Goal: Task Accomplishment & Management: Manage account settings

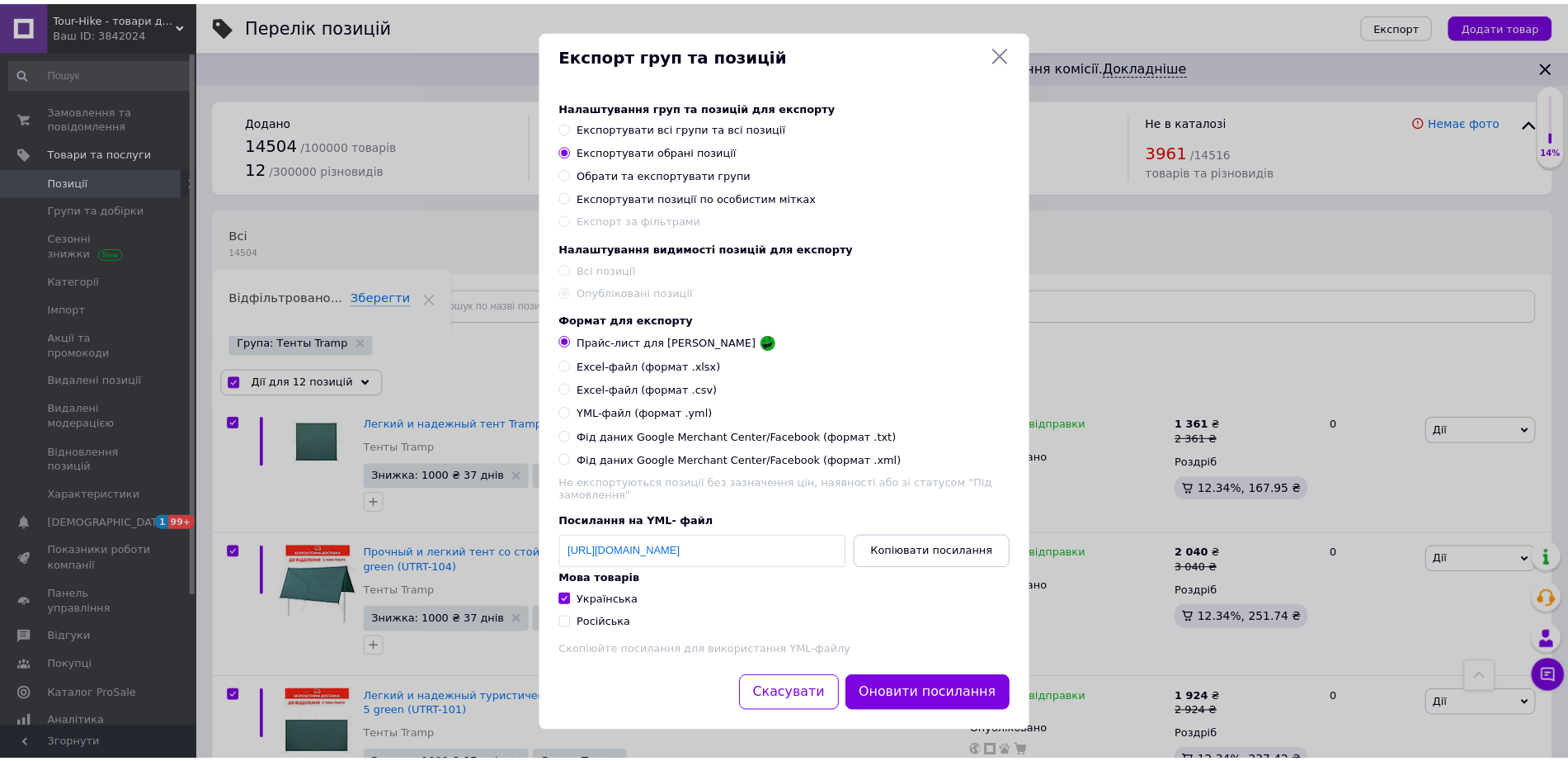
scroll to position [413, 0]
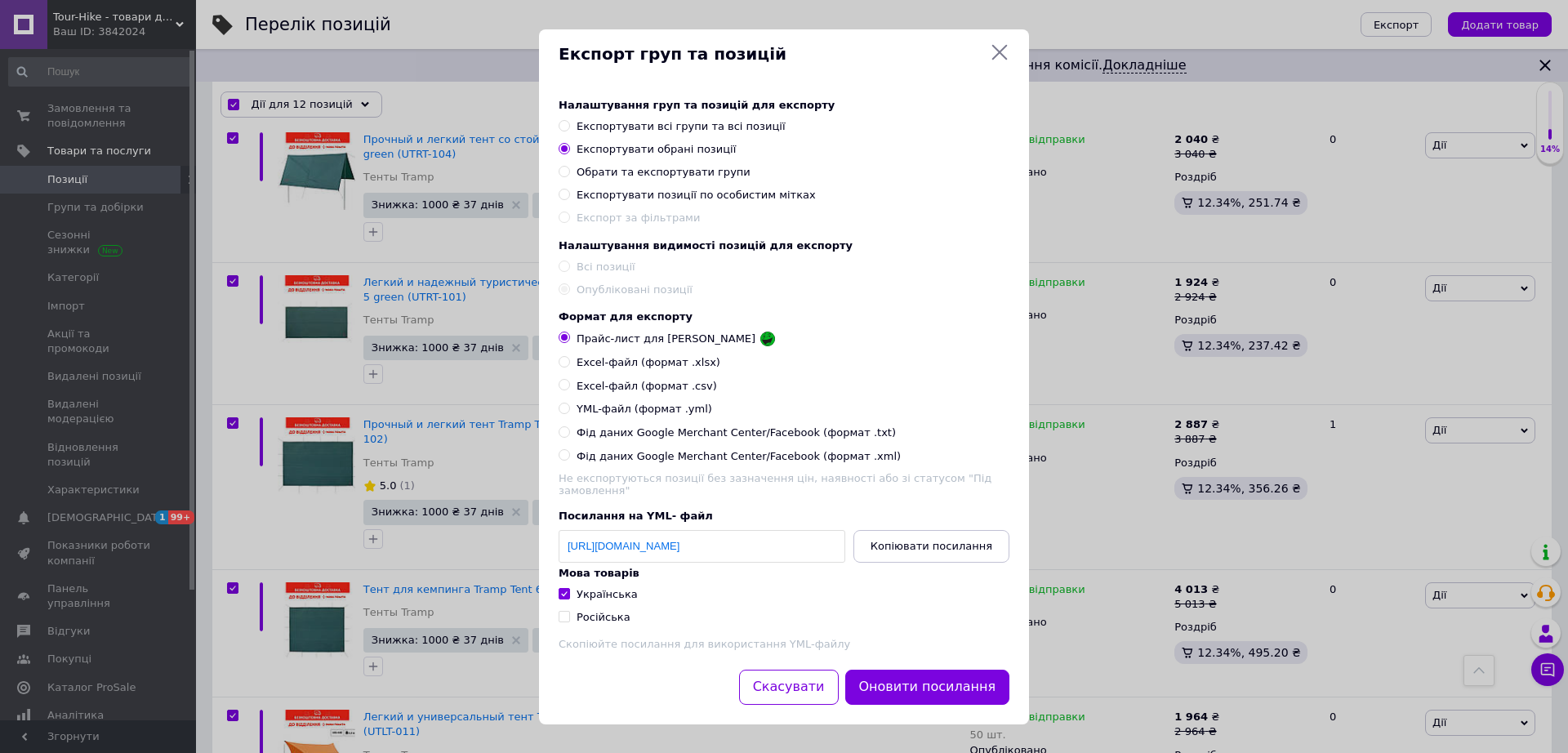
click at [998, 51] on icon at bounding box center [1000, 52] width 15 height 15
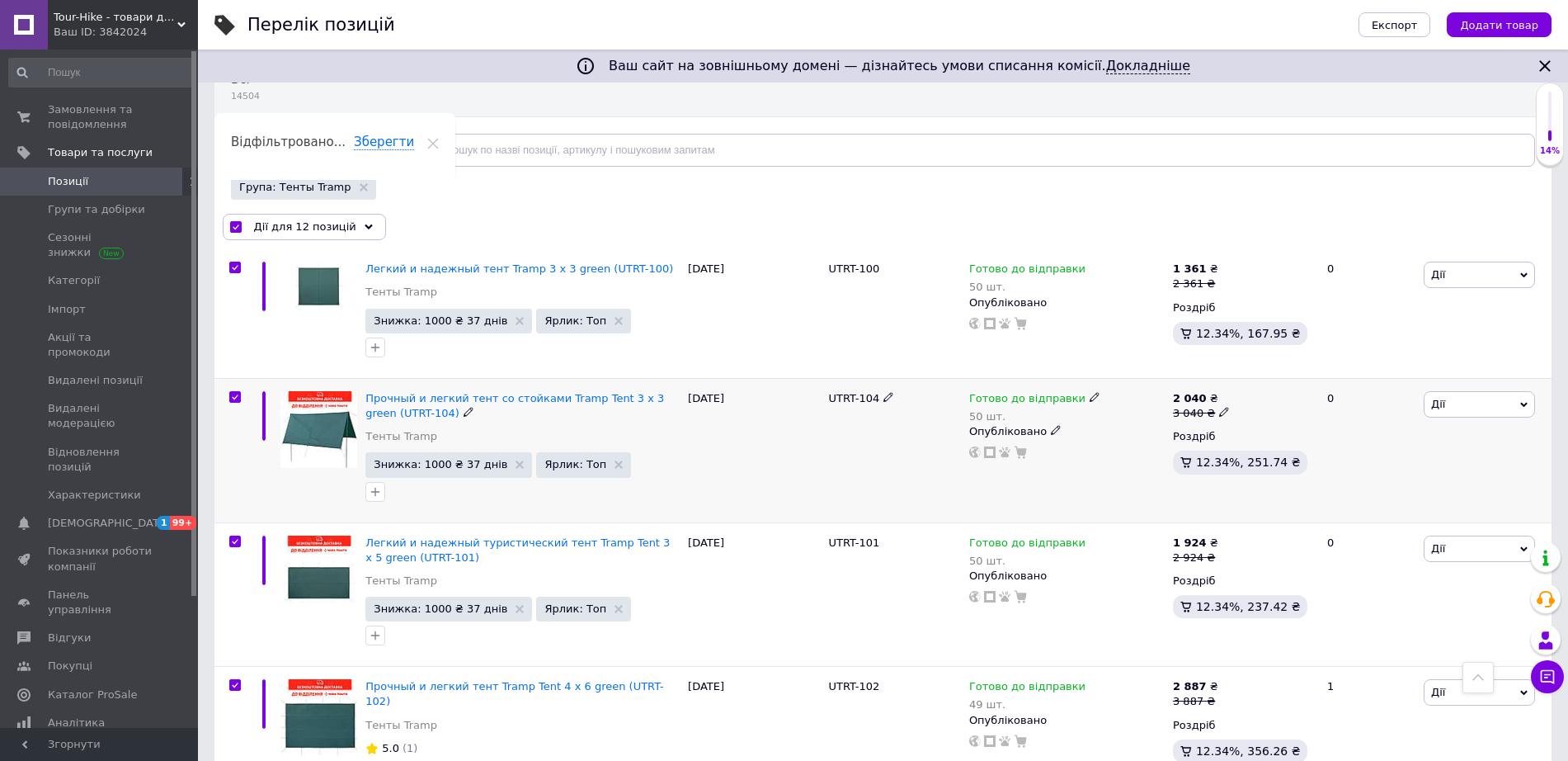
scroll to position [0, 0]
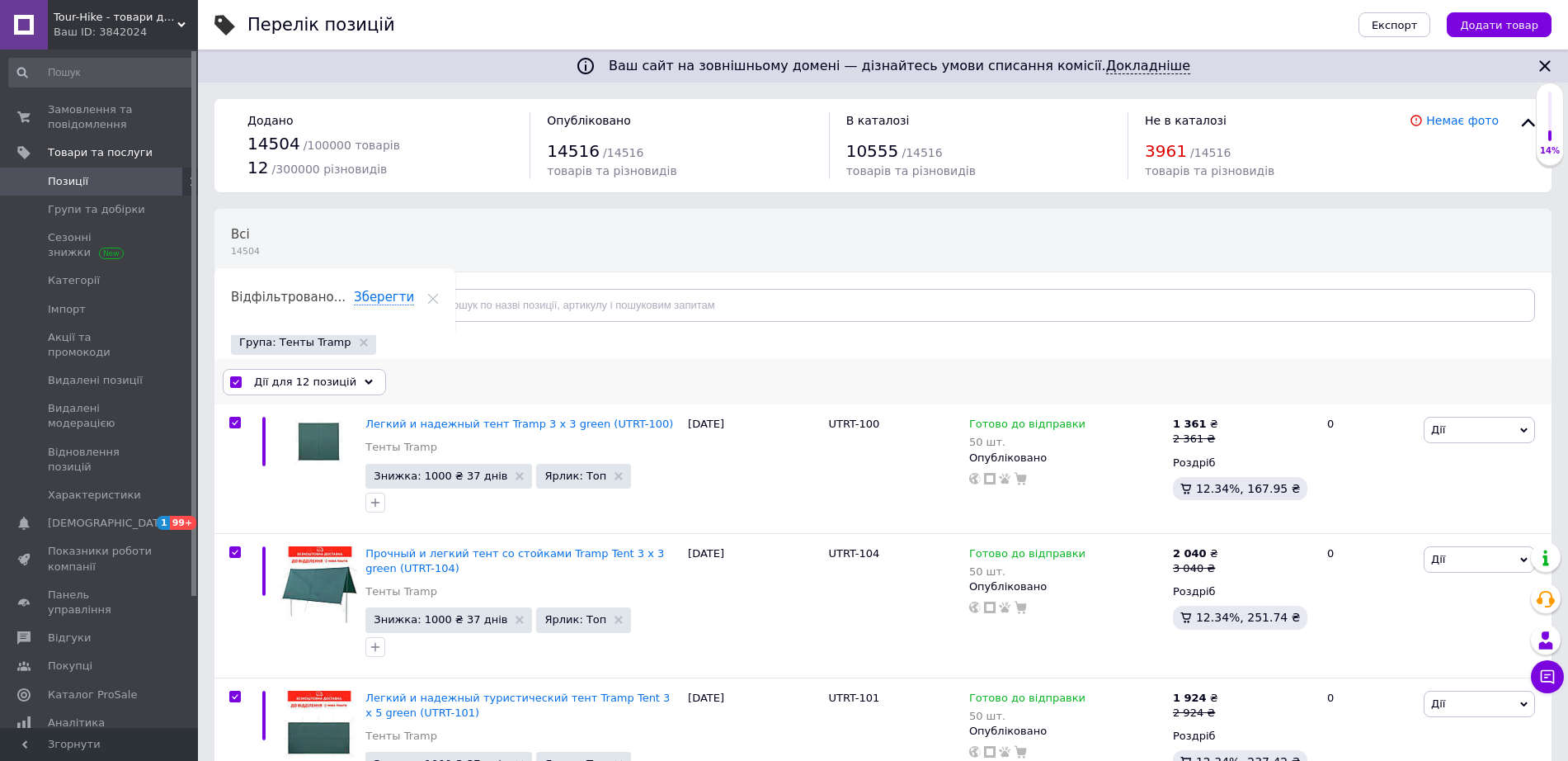
click at [320, 381] on span "Дії для 12 позицій" at bounding box center [305, 382] width 102 height 15
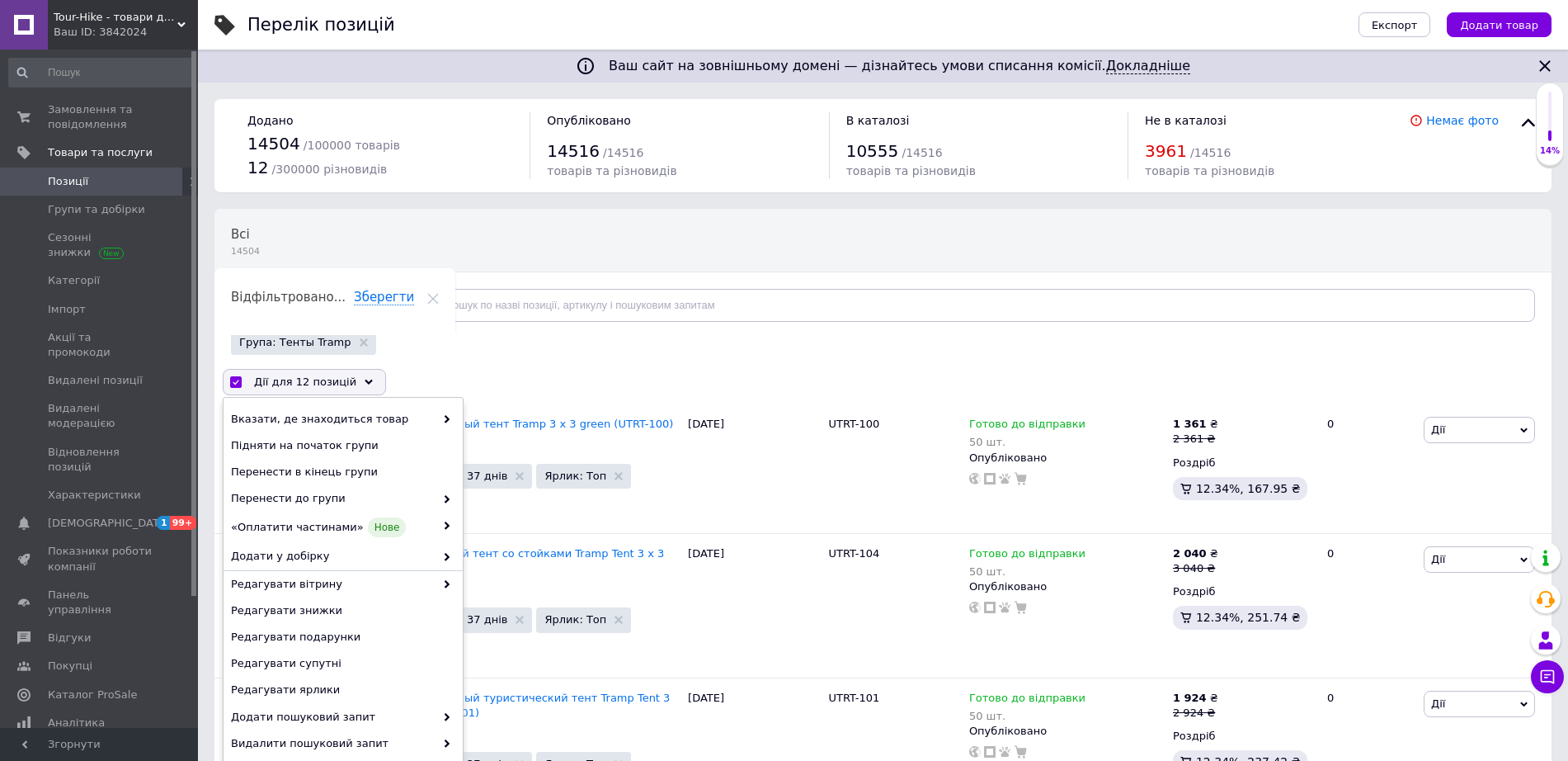
click at [101, 182] on span "Позиції" at bounding box center [100, 181] width 105 height 15
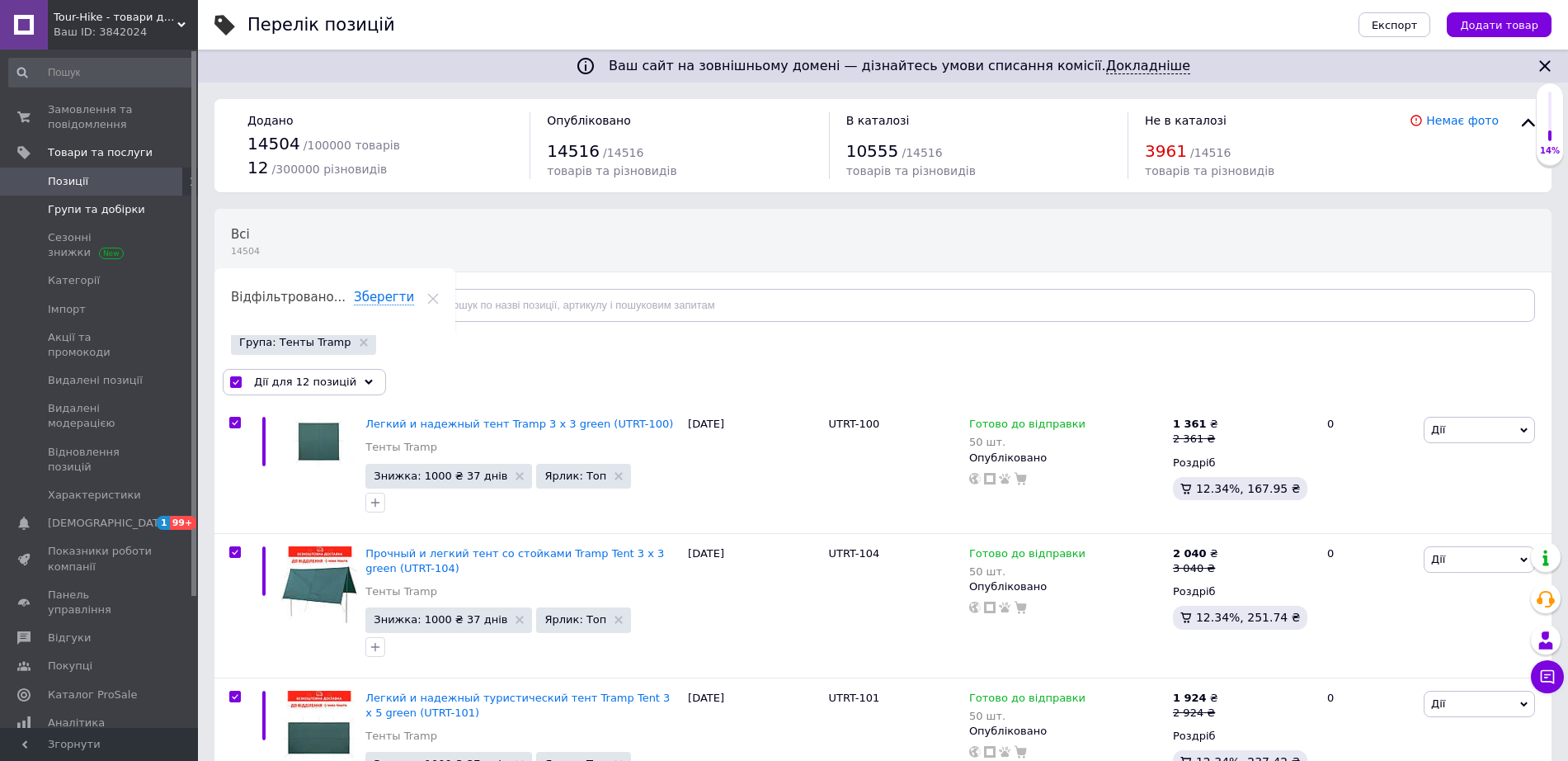
click at [99, 197] on link "Групи та добірки" at bounding box center [101, 210] width 203 height 28
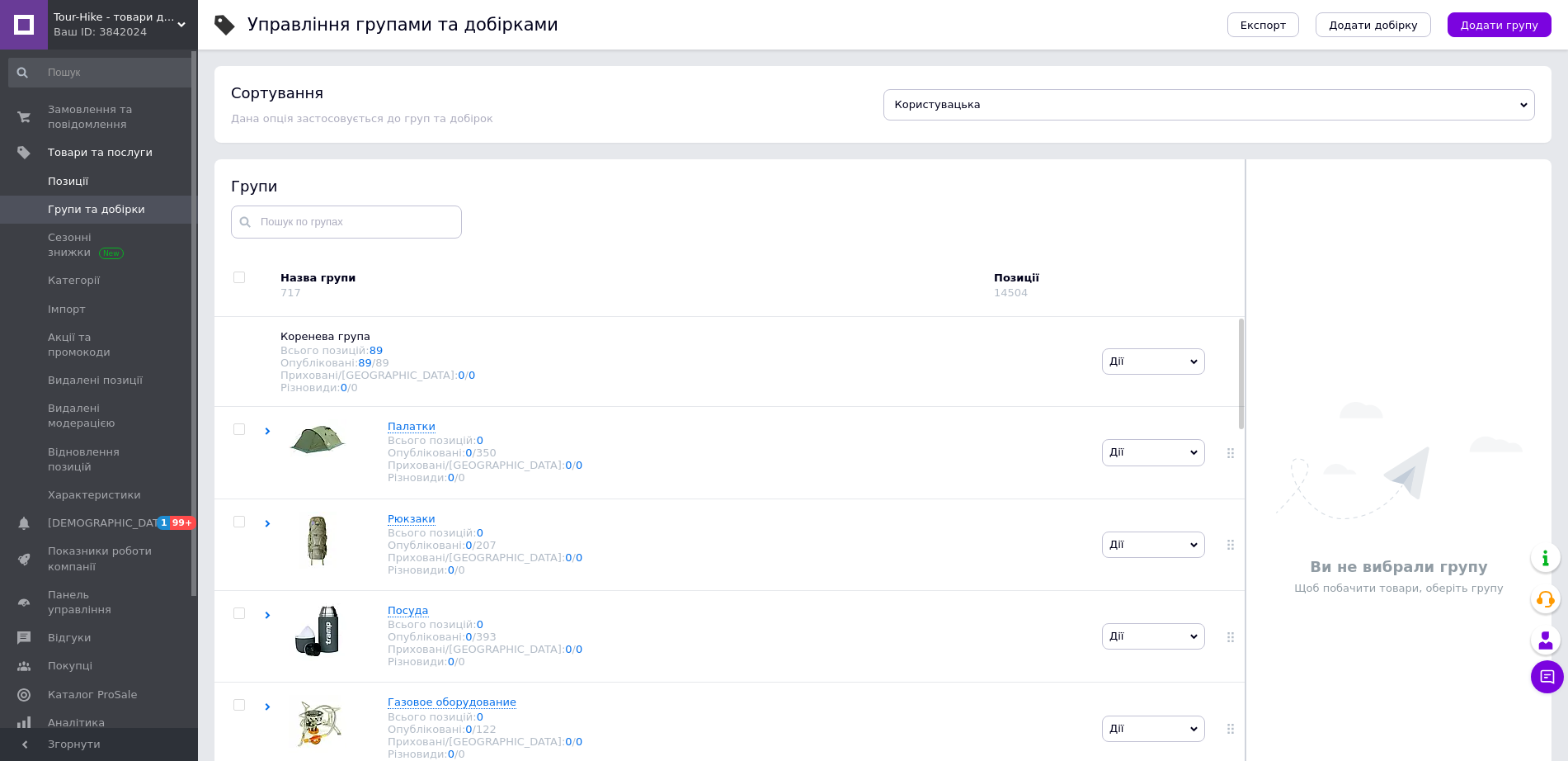
click at [103, 188] on span "Позиції" at bounding box center [100, 181] width 105 height 15
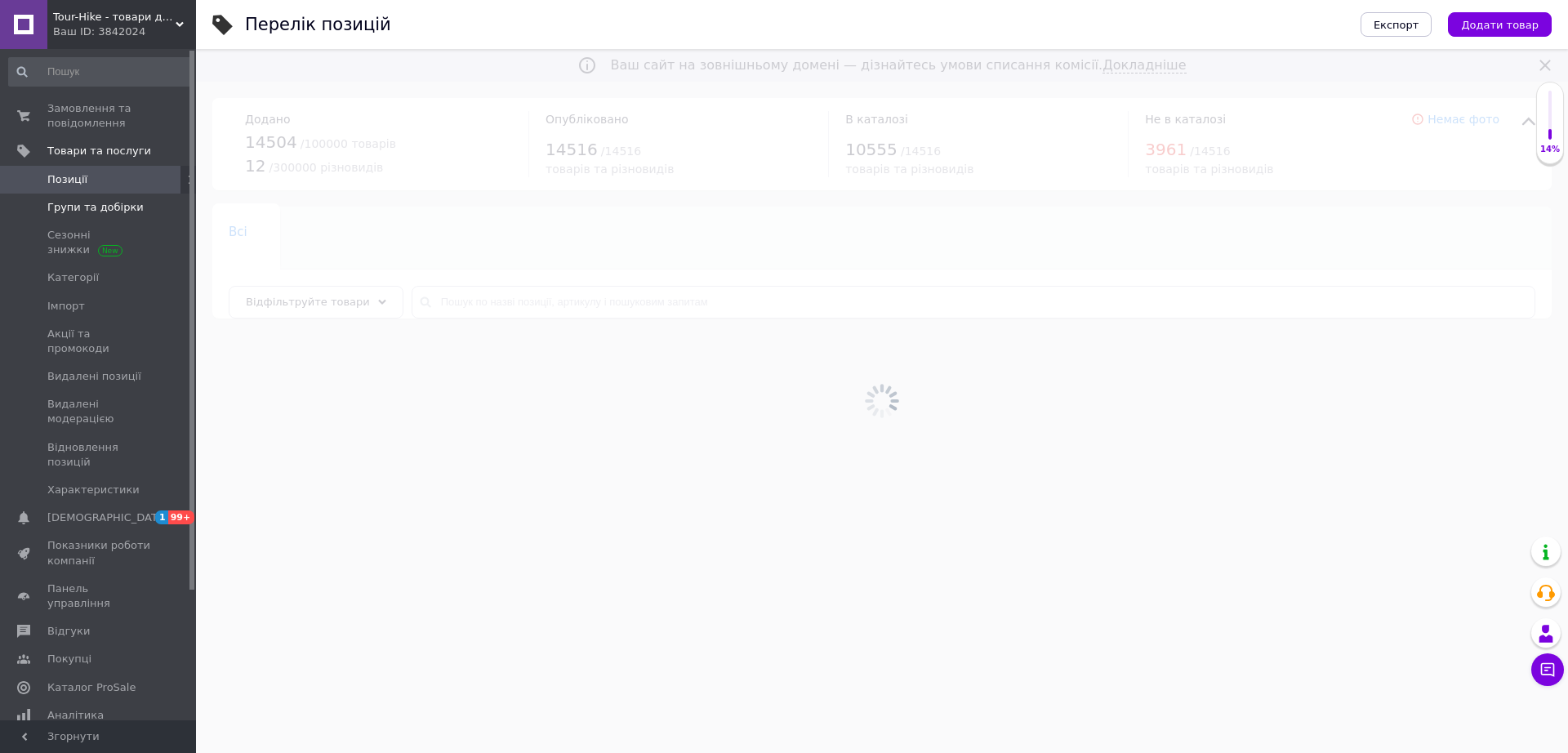
click at [108, 216] on link "Групи та добірки" at bounding box center [100, 207] width 201 height 28
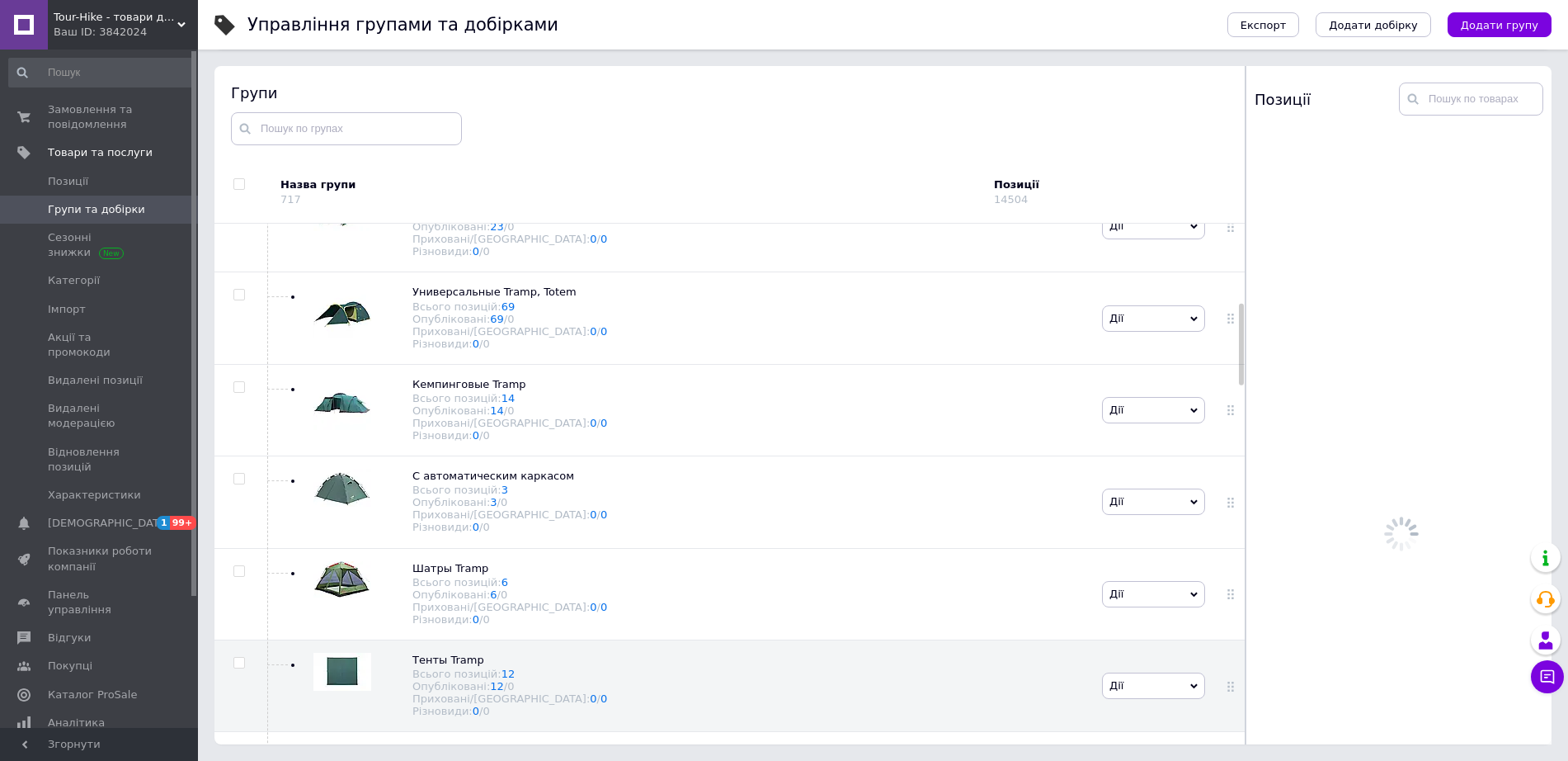
scroll to position [569, 0]
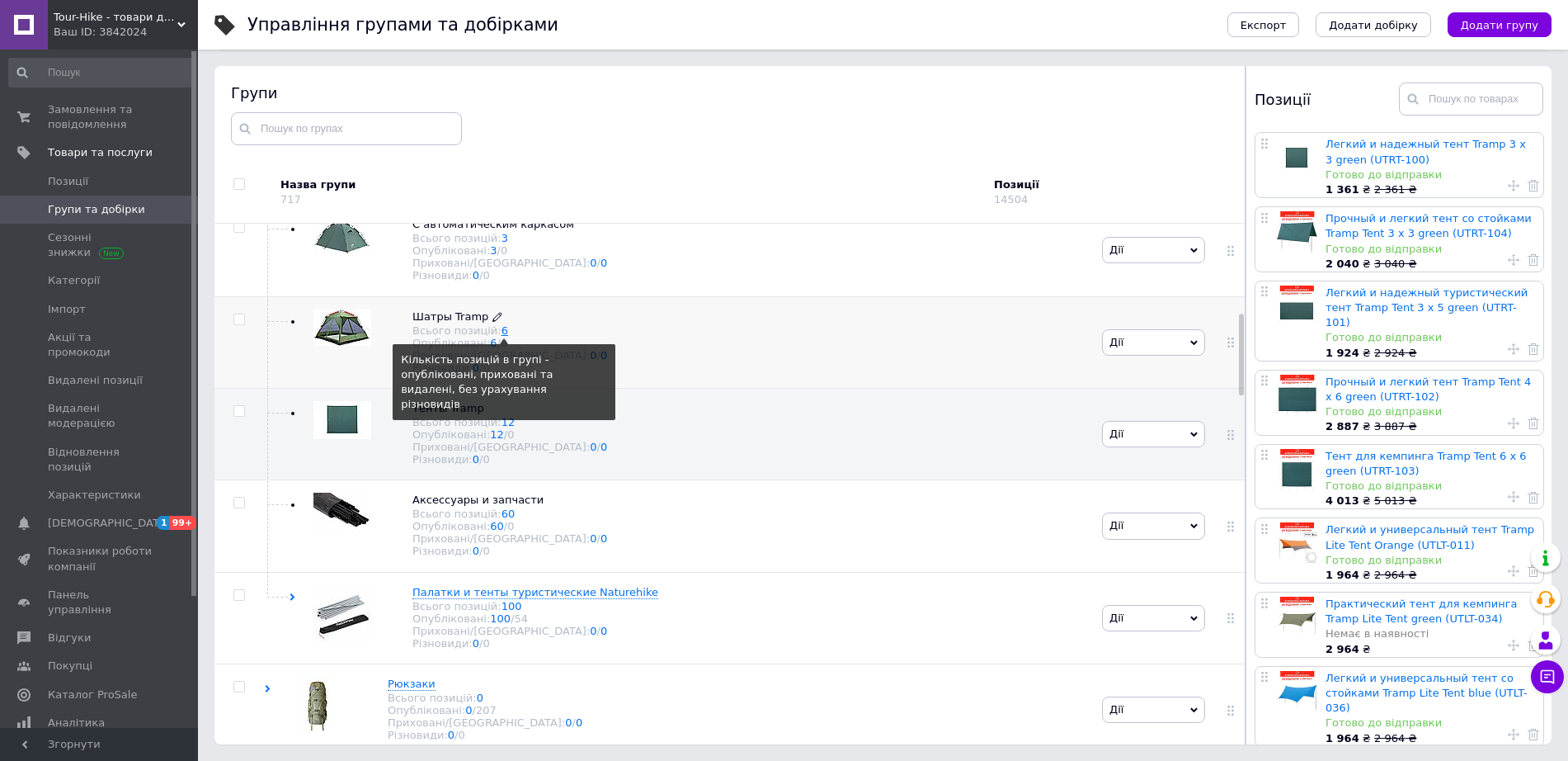
click at [502, 336] on link "6" at bounding box center [504, 330] width 6 height 12
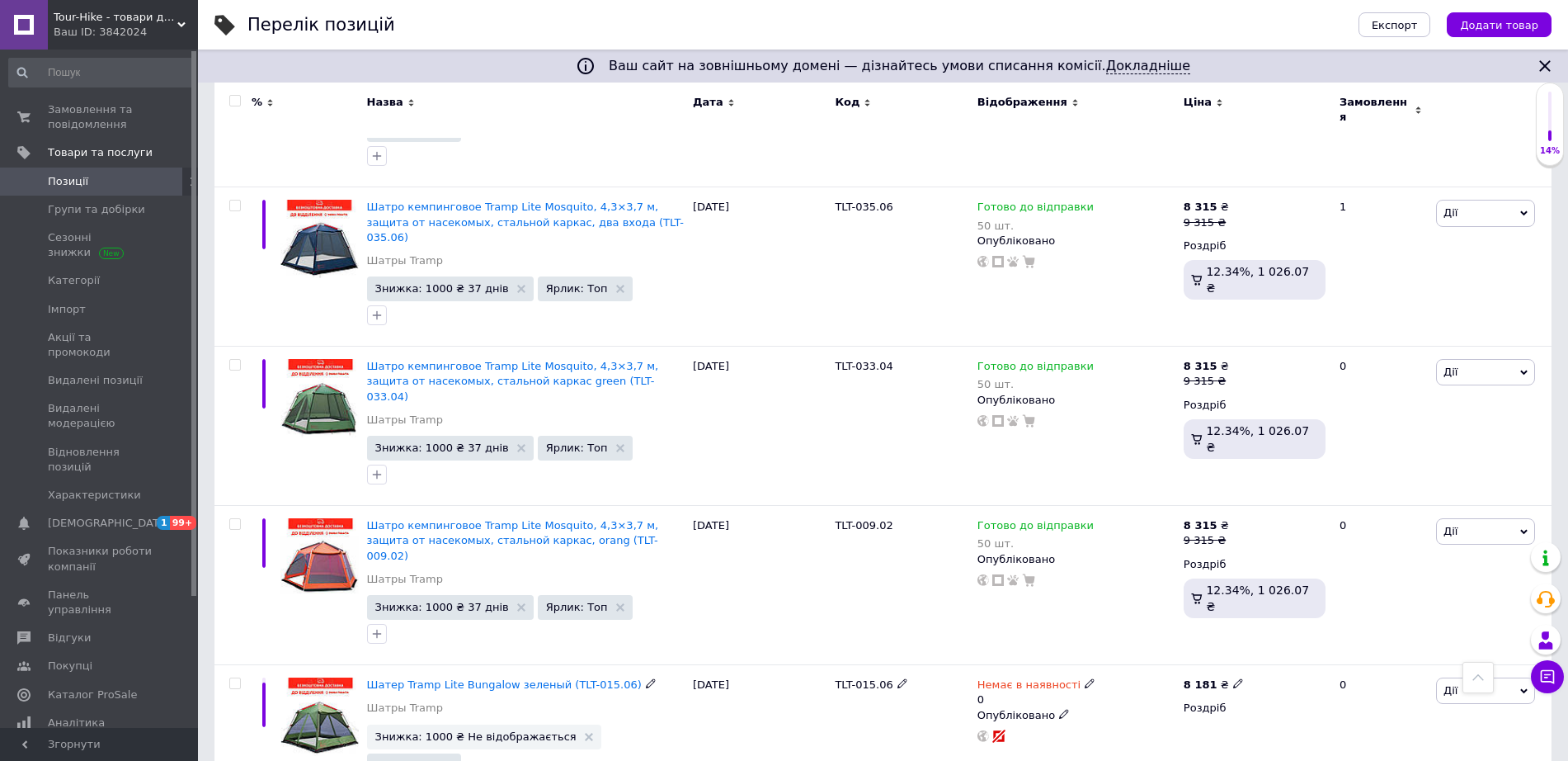
scroll to position [274, 0]
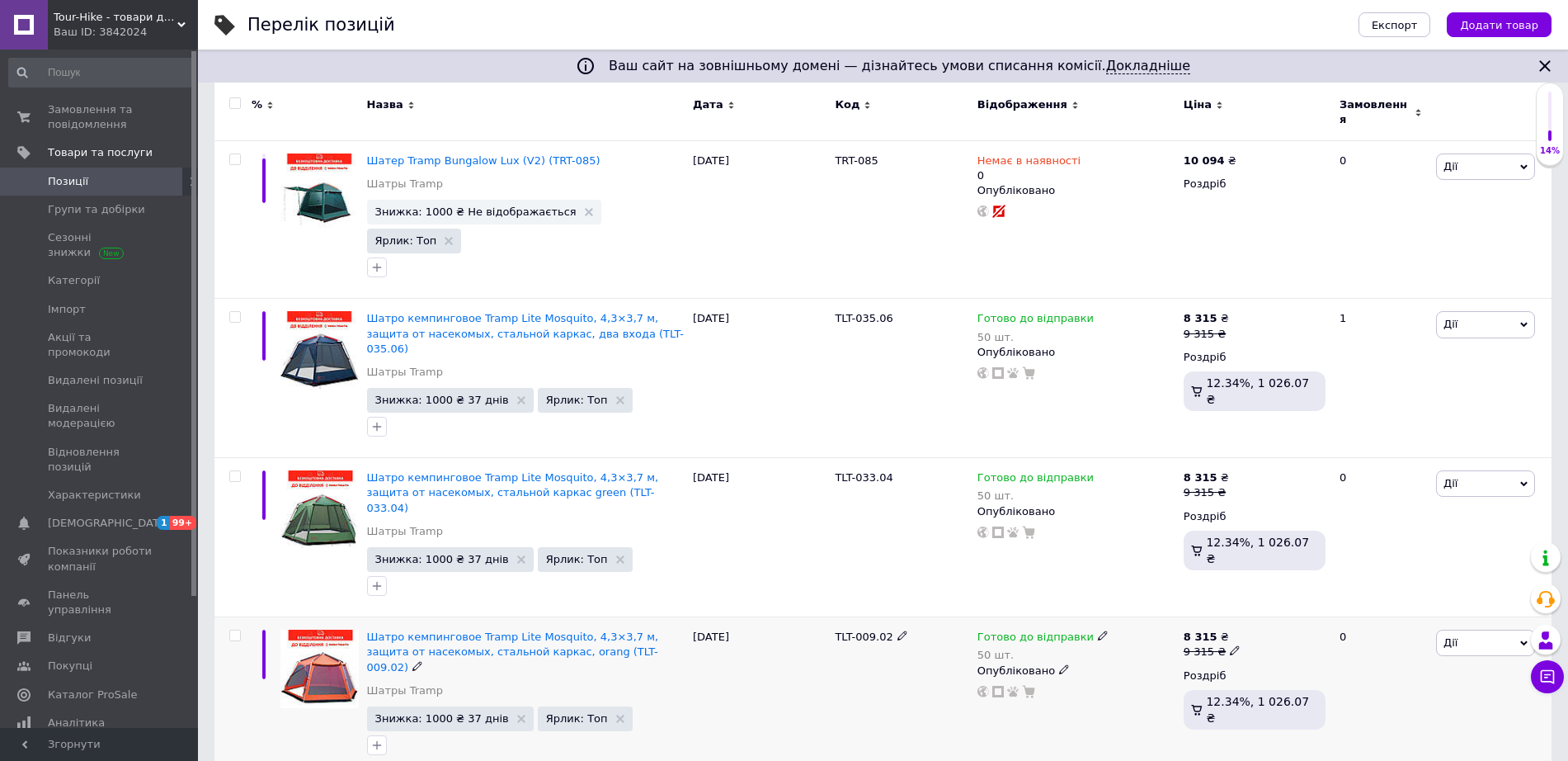
click at [232, 630] on input "checkbox" at bounding box center [235, 636] width 11 height 11
checkbox input "true"
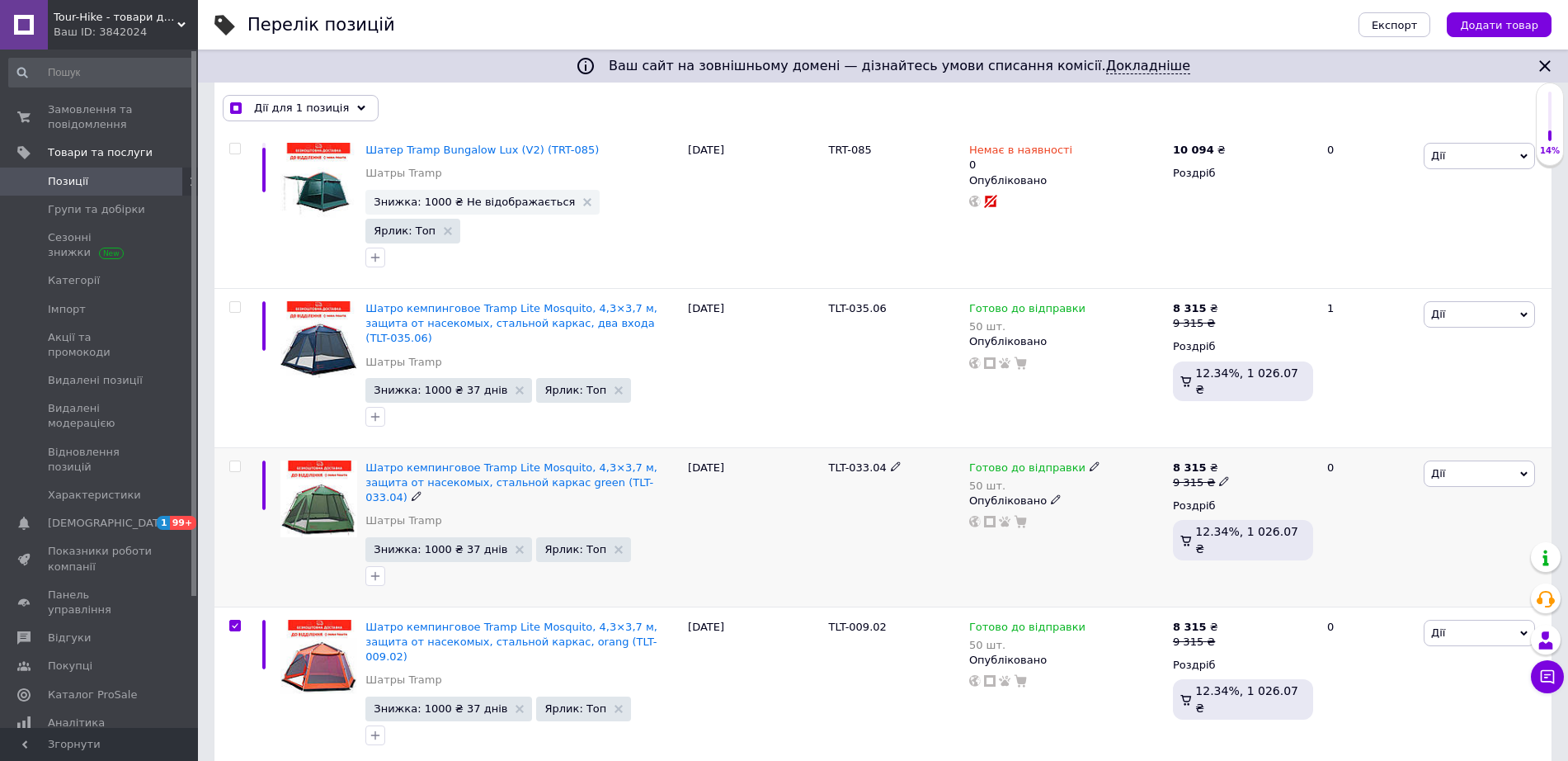
click at [232, 461] on input "checkbox" at bounding box center [235, 467] width 11 height 11
checkbox input "true"
click at [232, 302] on input "checkbox" at bounding box center [235, 308] width 11 height 11
checkbox input "true"
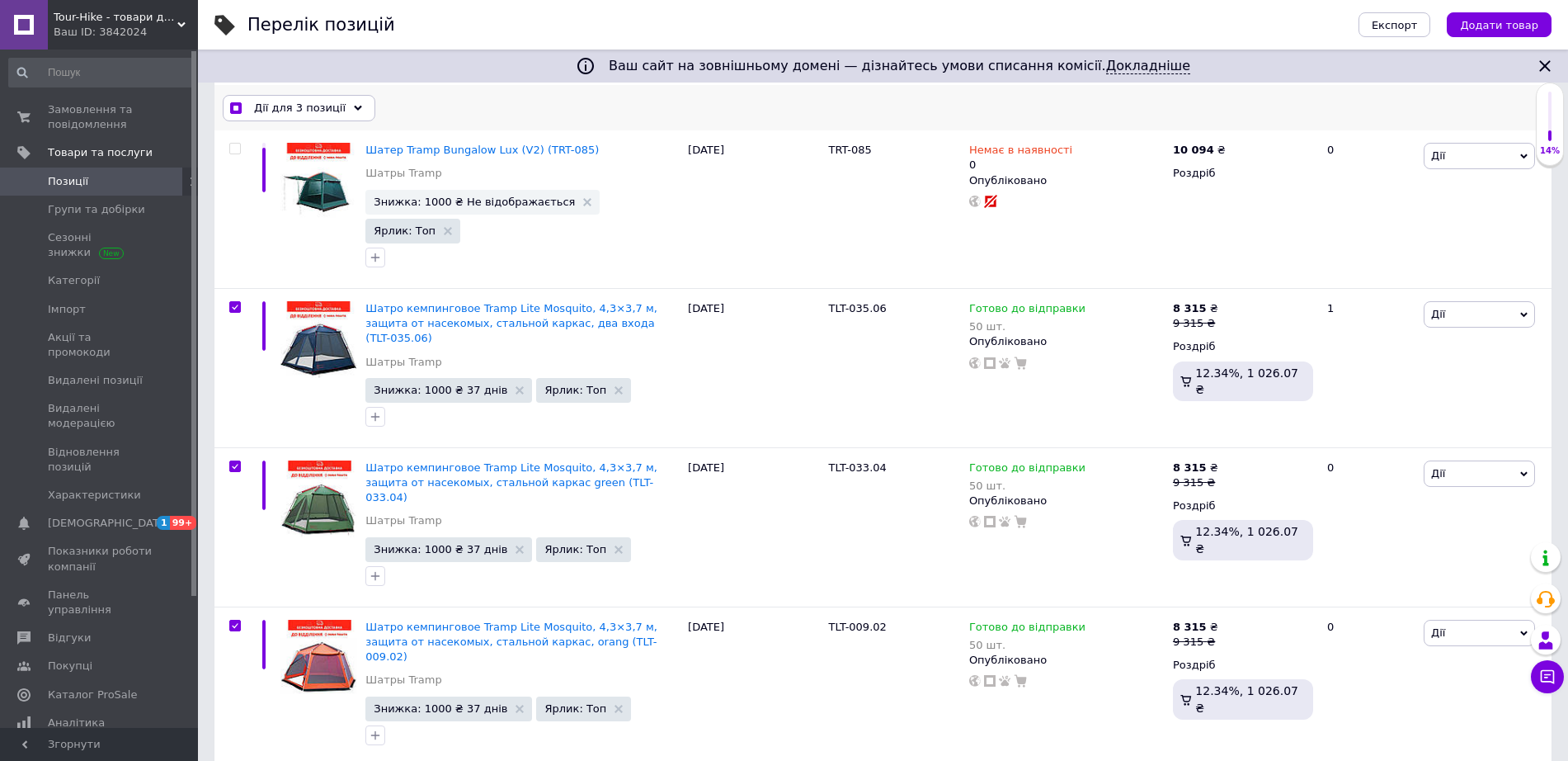
click at [302, 97] on div "Дії для 3 позиції" at bounding box center [299, 108] width 152 height 27
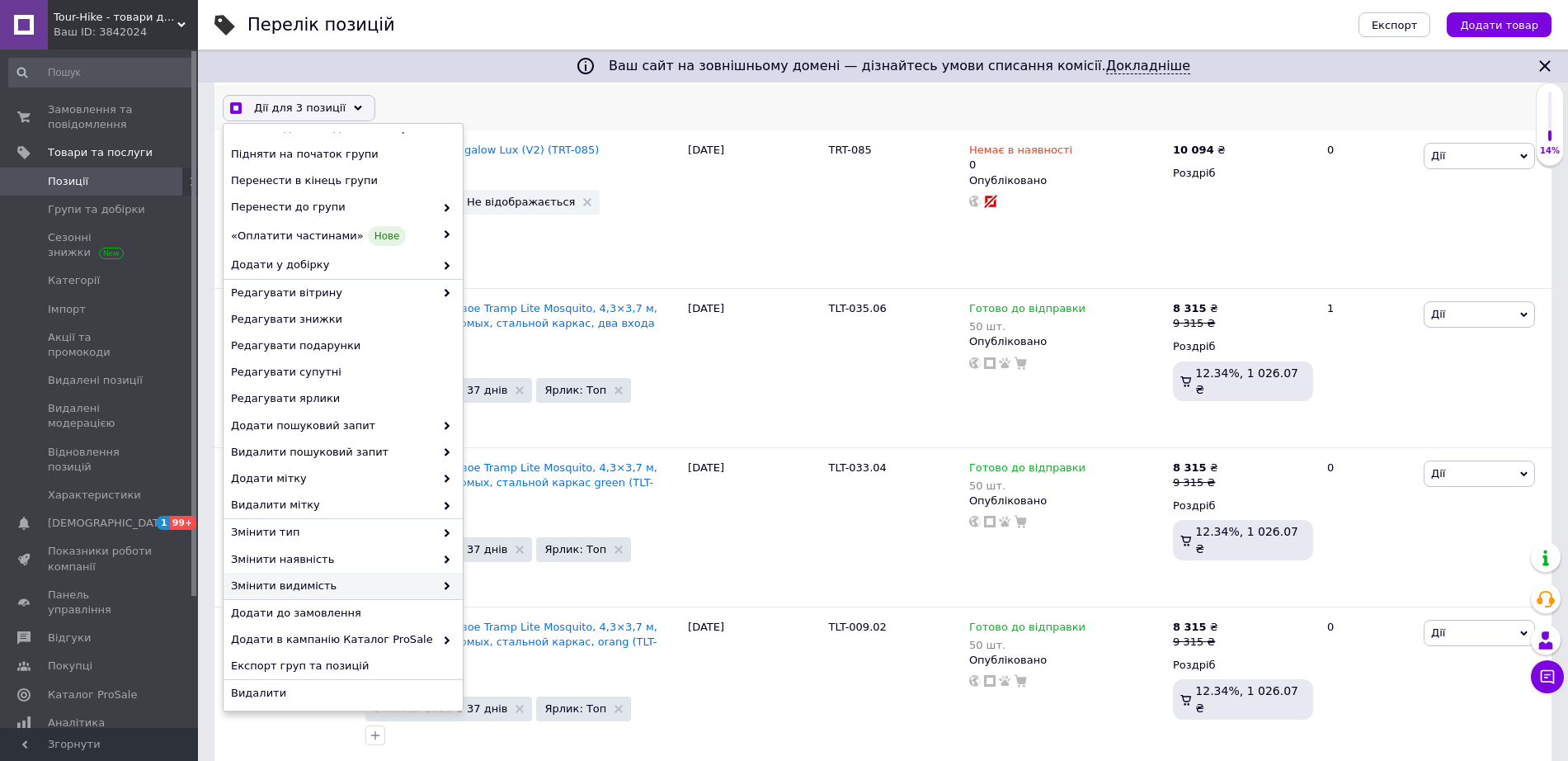
scroll to position [21, 0]
click at [337, 663] on span "Експорт груп та позицій" at bounding box center [341, 662] width 220 height 15
checkbox input "true"
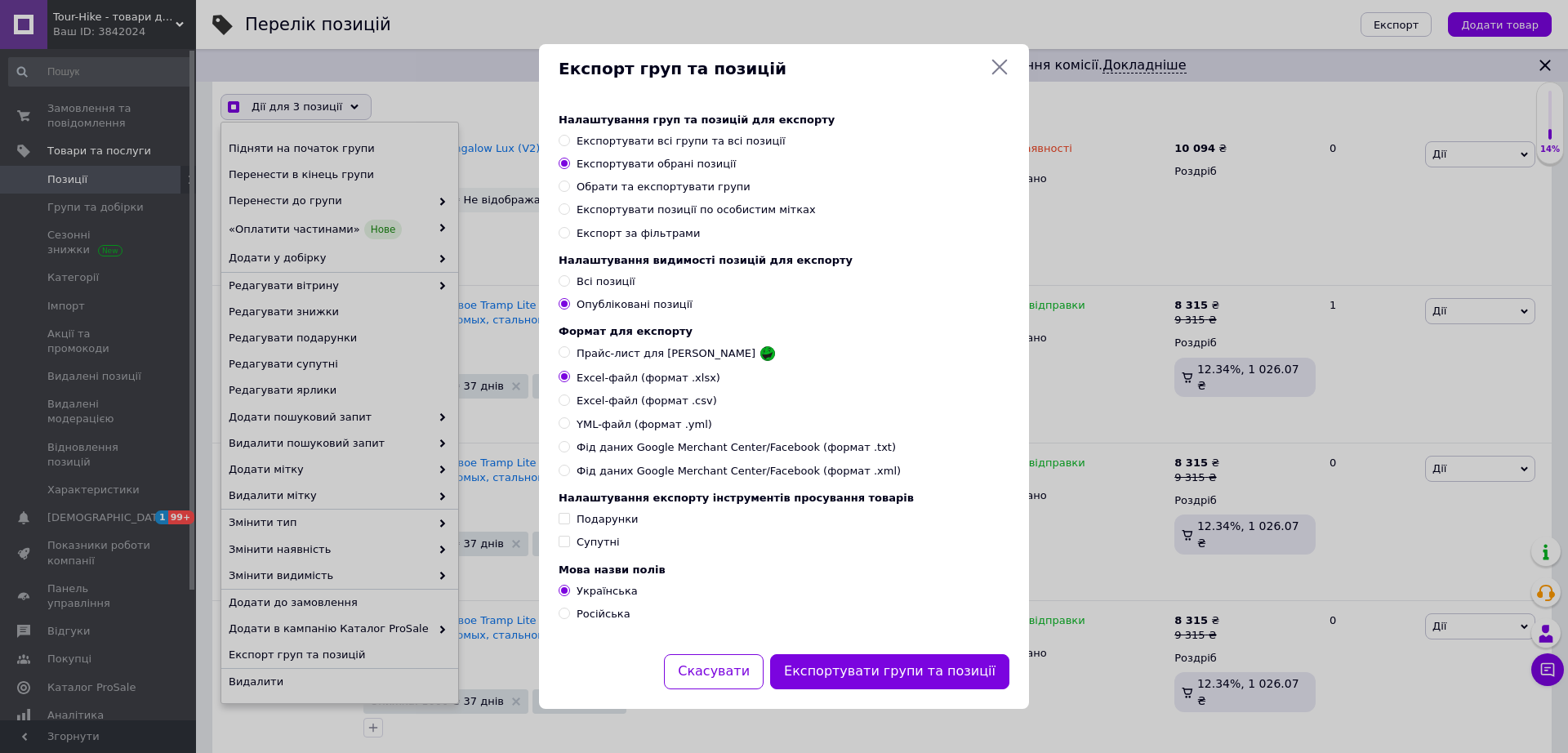
click at [637, 348] on span "Прайс-лист для [PERSON_NAME]" at bounding box center [666, 354] width 179 height 15
click at [569, 348] on input "Прайс-лист для [PERSON_NAME]" at bounding box center [564, 352] width 11 height 11
radio input "true"
checkbox input "true"
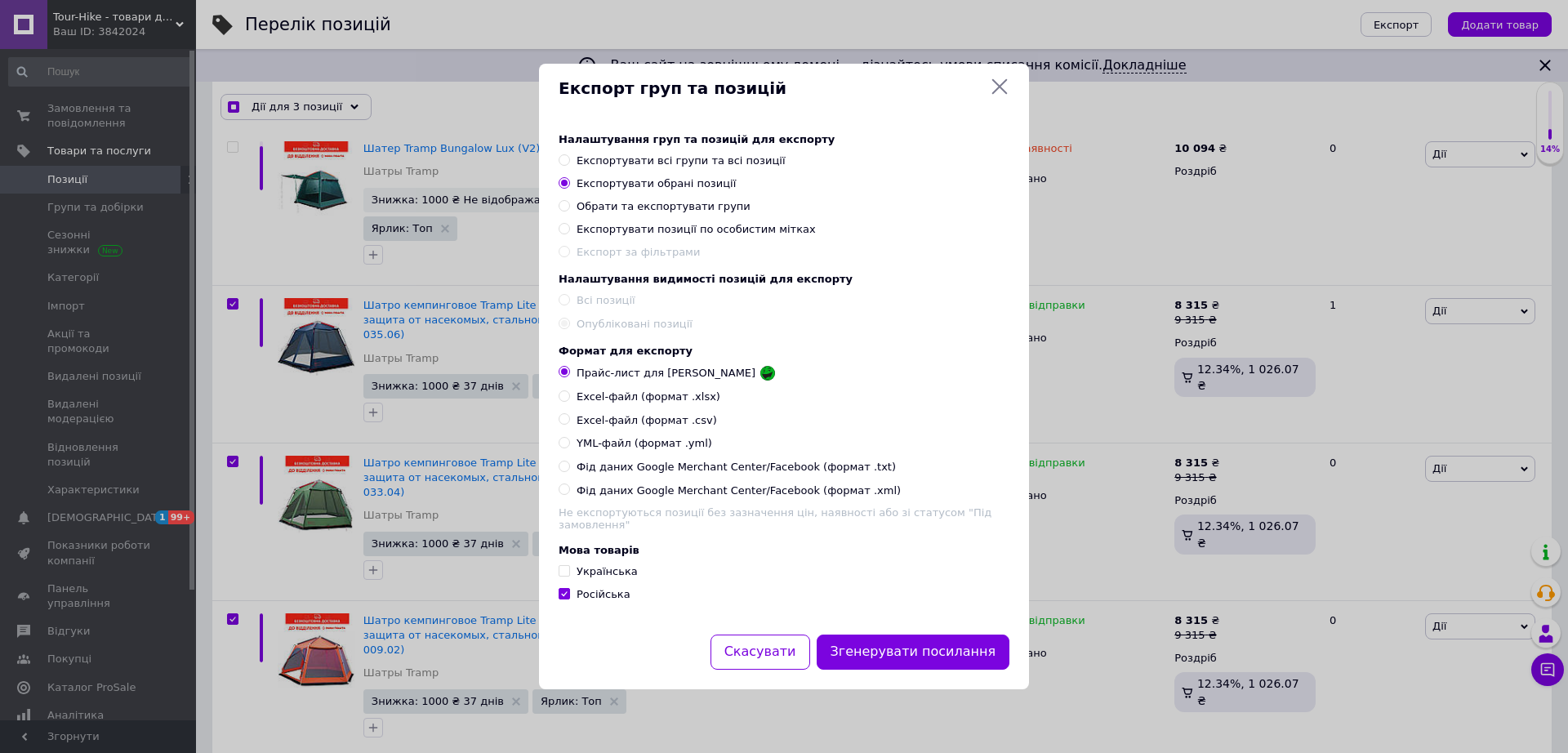
click at [596, 579] on div "Українська" at bounding box center [607, 572] width 61 height 15
click at [569, 576] on input "Українська" at bounding box center [564, 570] width 11 height 11
checkbox input "true"
click at [596, 597] on span "Російська" at bounding box center [603, 594] width 54 height 12
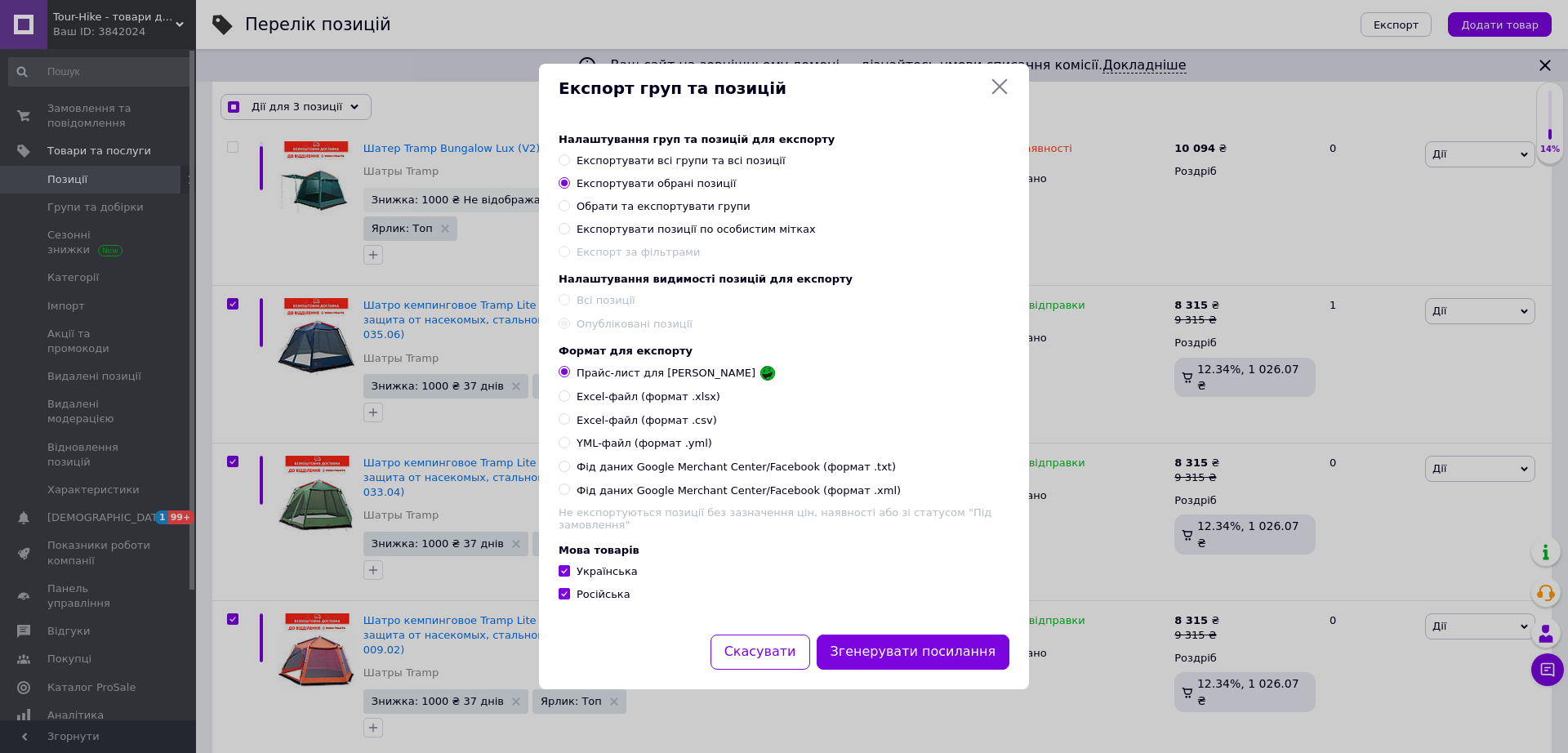
click at [569, 597] on input "Російська" at bounding box center [564, 594] width 11 height 11
checkbox input "false"
click at [891, 662] on button "Згенерувати посилання" at bounding box center [913, 652] width 194 height 35
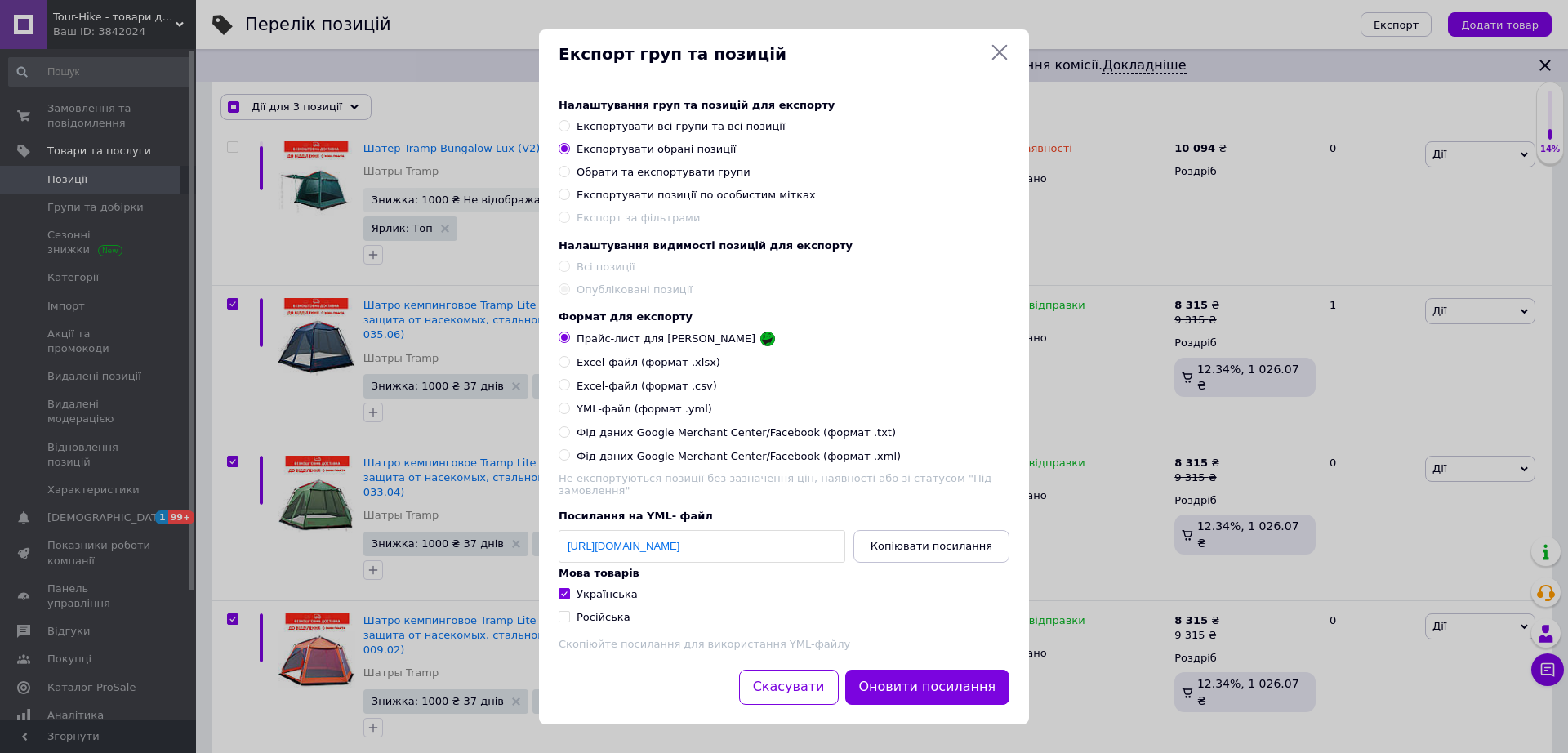
click at [944, 549] on span "Копіювати посилання" at bounding box center [931, 546] width 122 height 12
click at [74, 111] on div "Експорт груп та позицій Налаштування груп та позицій для експорту Експортувати …" at bounding box center [784, 376] width 1568 height 754
checkbox input "true"
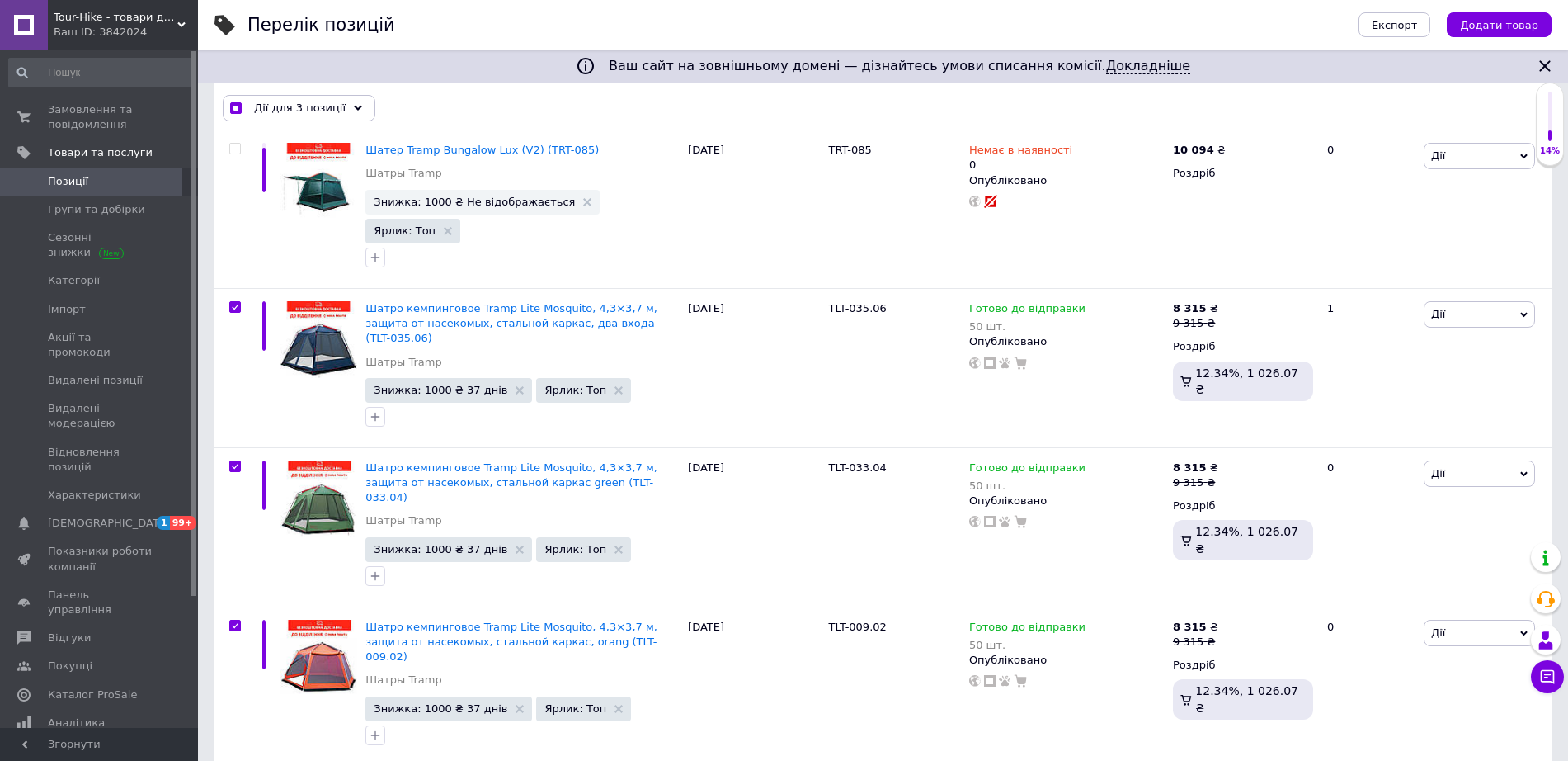
click at [74, 112] on span "Замовлення та повідомлення" at bounding box center [100, 117] width 105 height 29
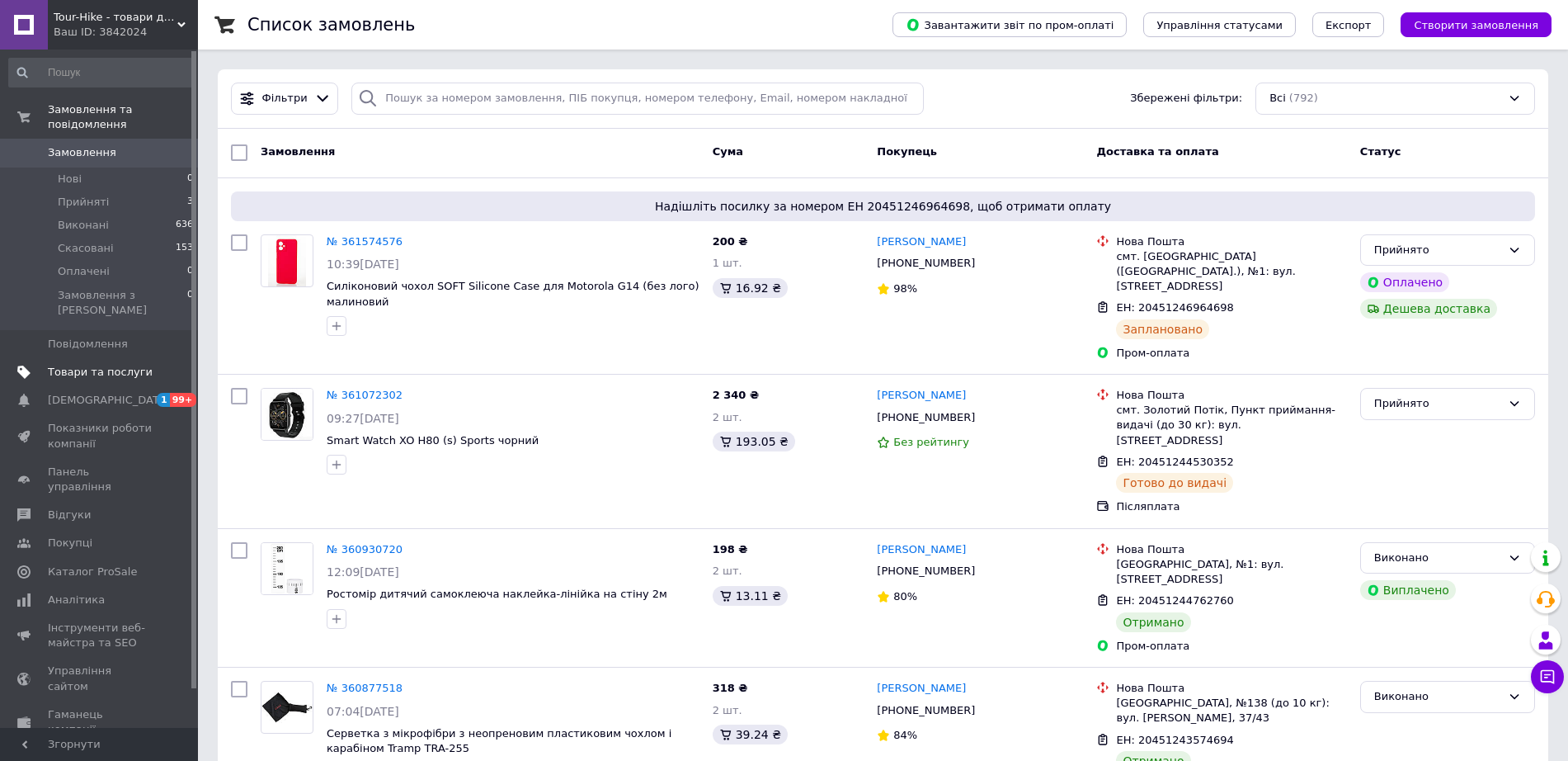
click at [126, 365] on span "Товари та послуги" at bounding box center [100, 372] width 105 height 15
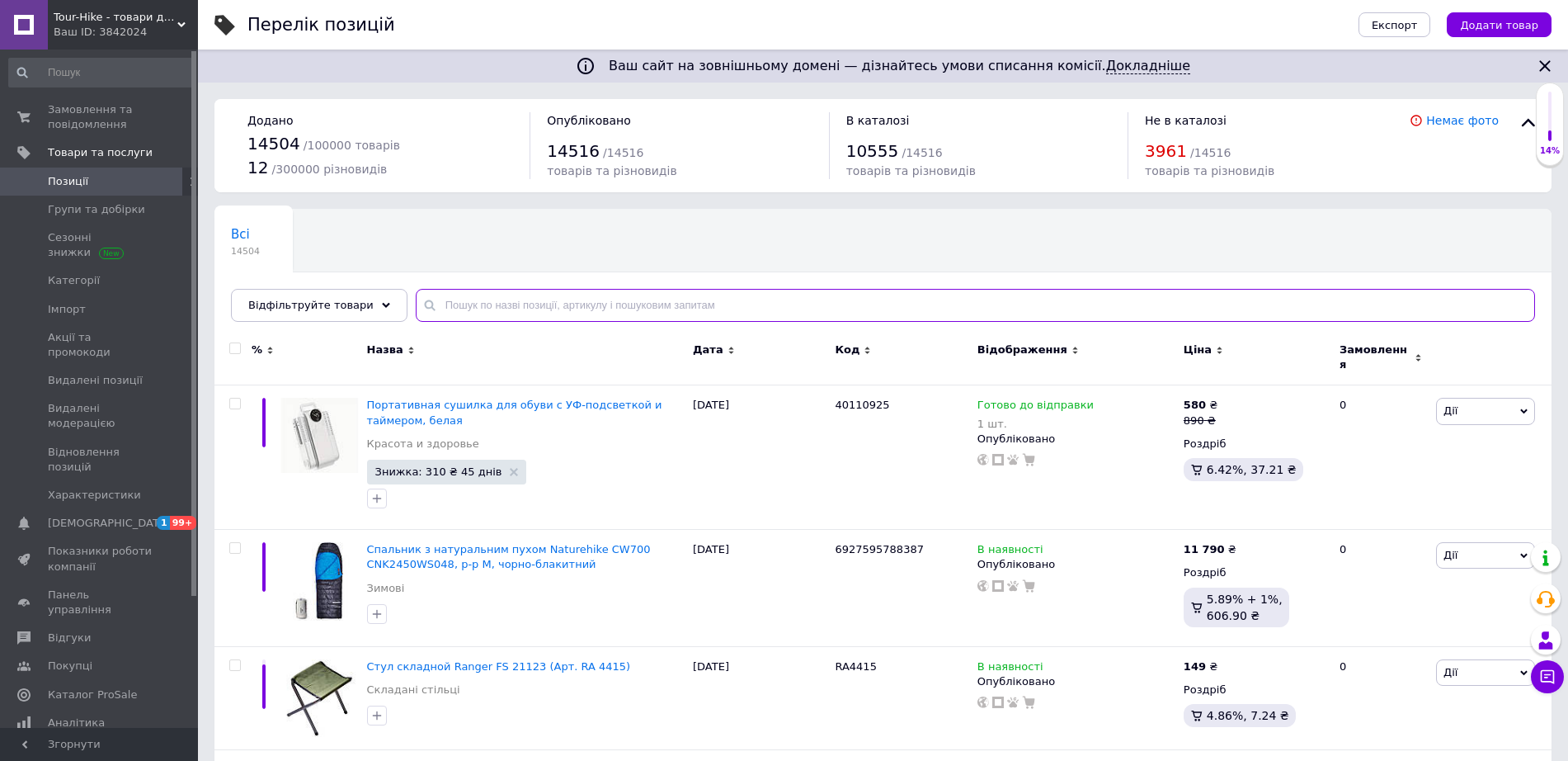
click at [593, 312] on input "text" at bounding box center [976, 305] width 1120 height 33
paste input "TLT-009.02"
type input "TLT-009.02"
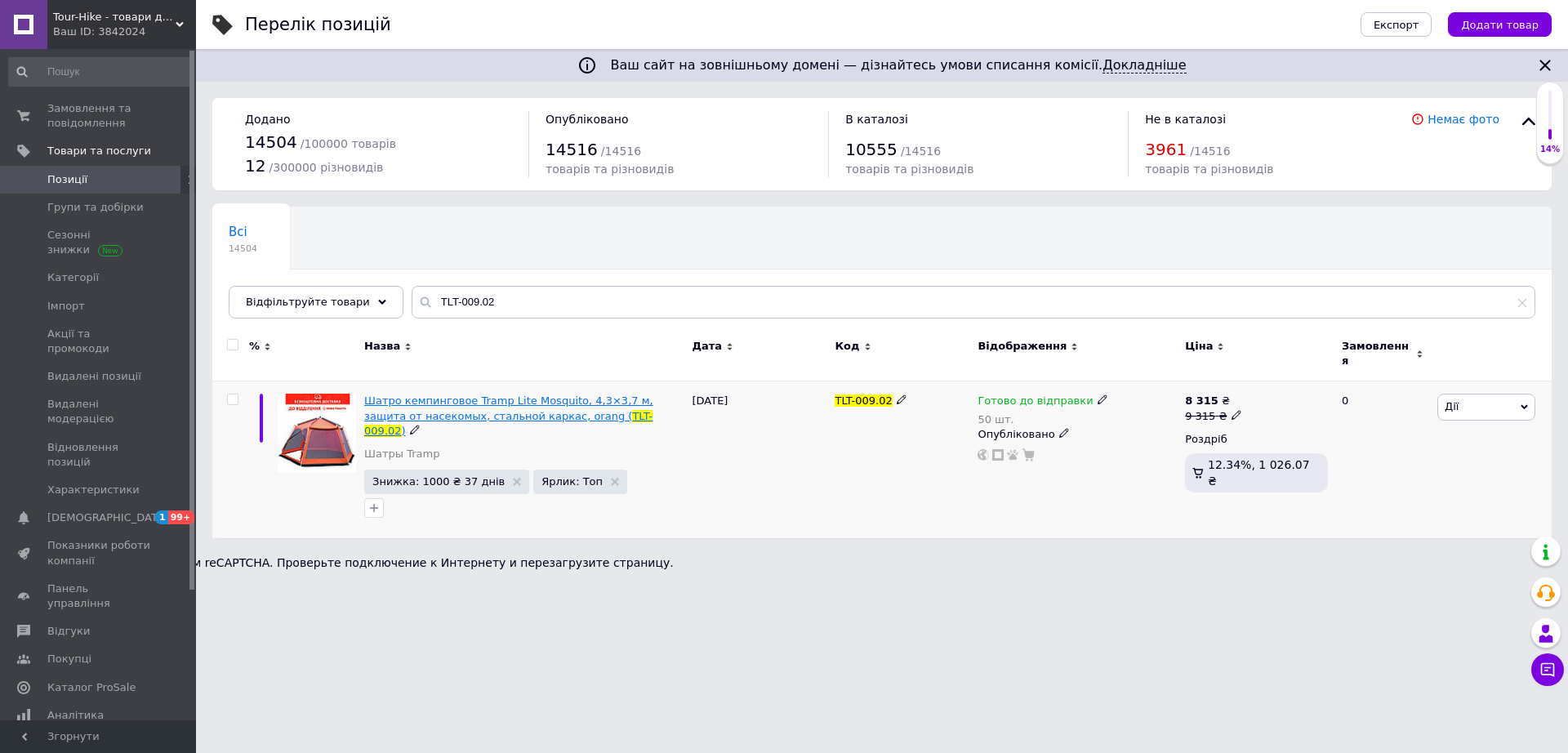
click at [423, 399] on span "Шатро кемпинговое Tramp Lite Mosquito, 4,3×3,7 м, защита от насекомых, стальной…" at bounding box center [509, 408] width 289 height 27
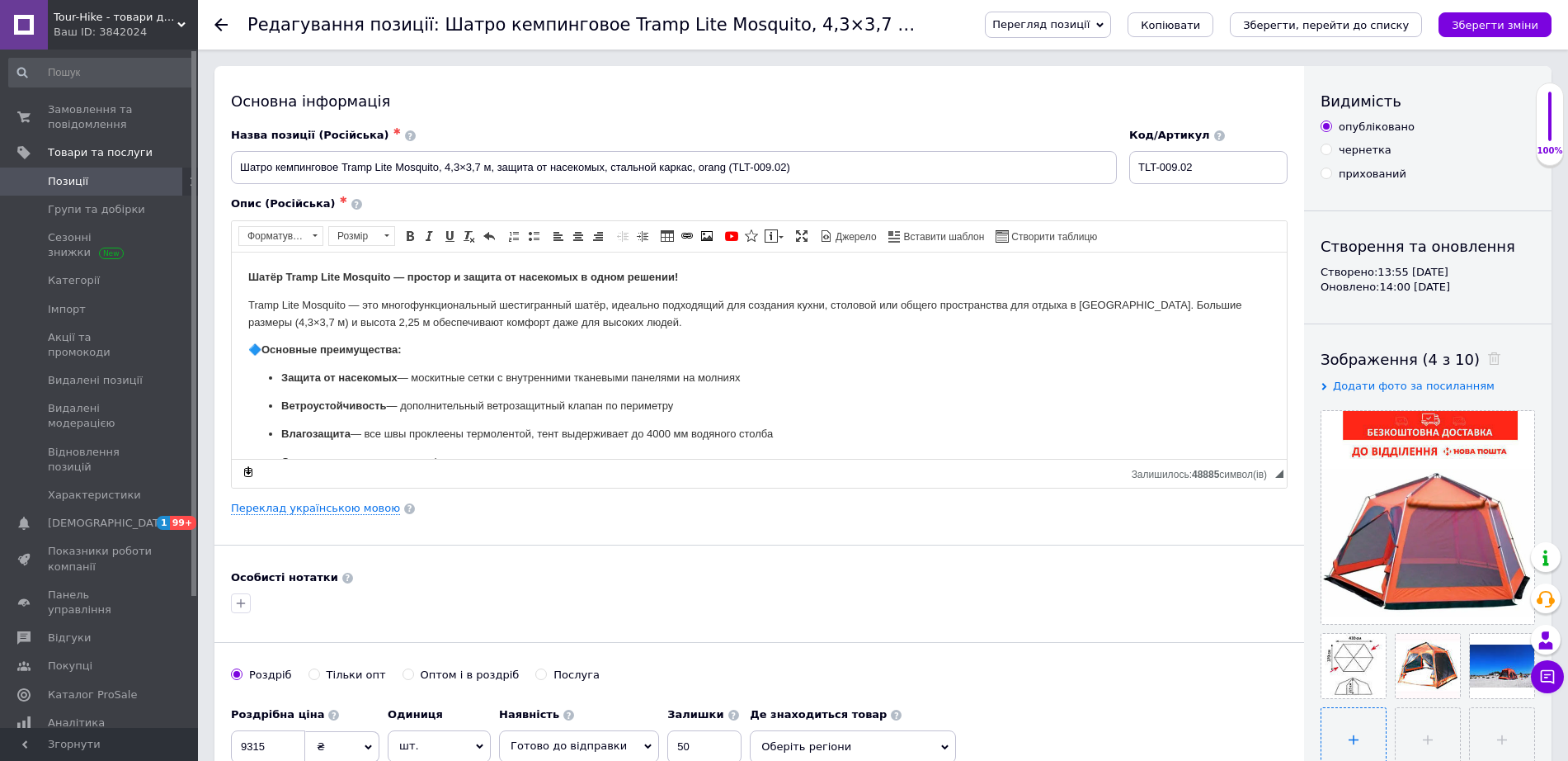
click at [1356, 733] on input "file" at bounding box center [1354, 741] width 64 height 64
type input "C:\fakepath\68327901344223.webp"
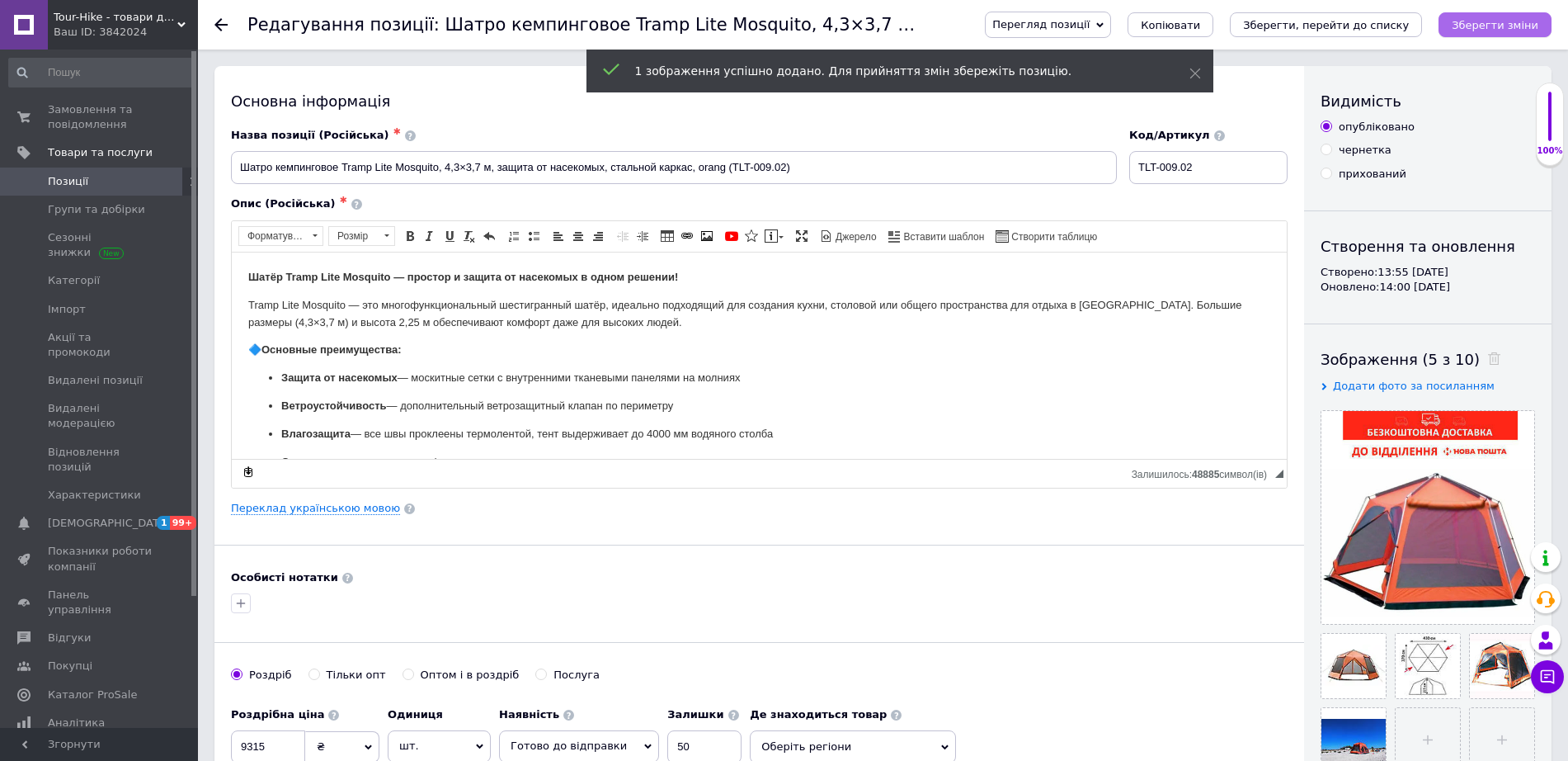
click at [1508, 25] on icon "Зберегти зміни" at bounding box center [1495, 25] width 86 height 12
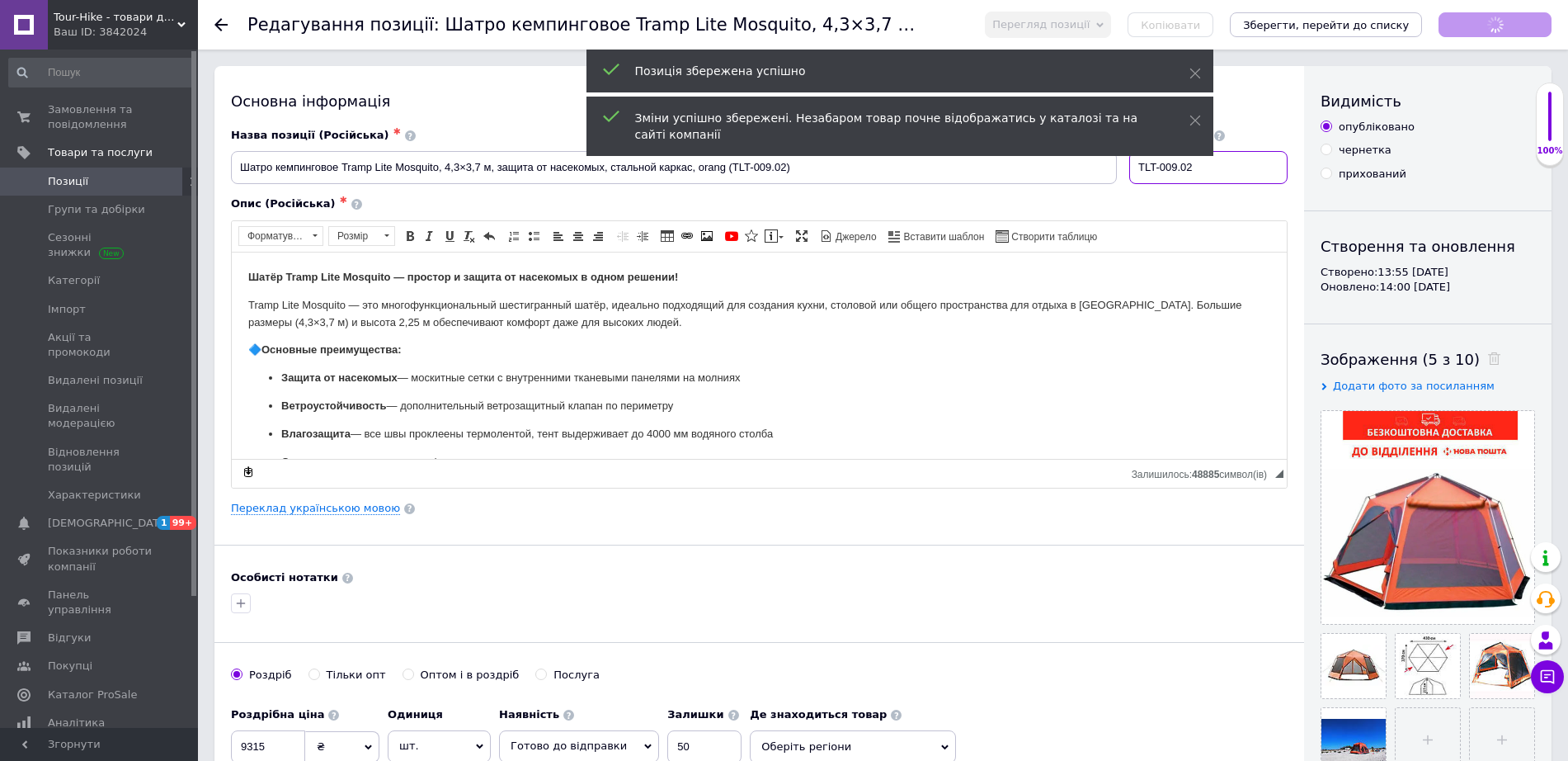
drag, startPoint x: 1239, startPoint y: 164, endPoint x: 1078, endPoint y: 164, distance: 161.0
click at [1078, 164] on div "Назва позиції (Російська) ✱ Шатро кемпинговое Tramp Lite Mosquito, 4,3×3,7 м, з…" at bounding box center [760, 156] width 1069 height 69
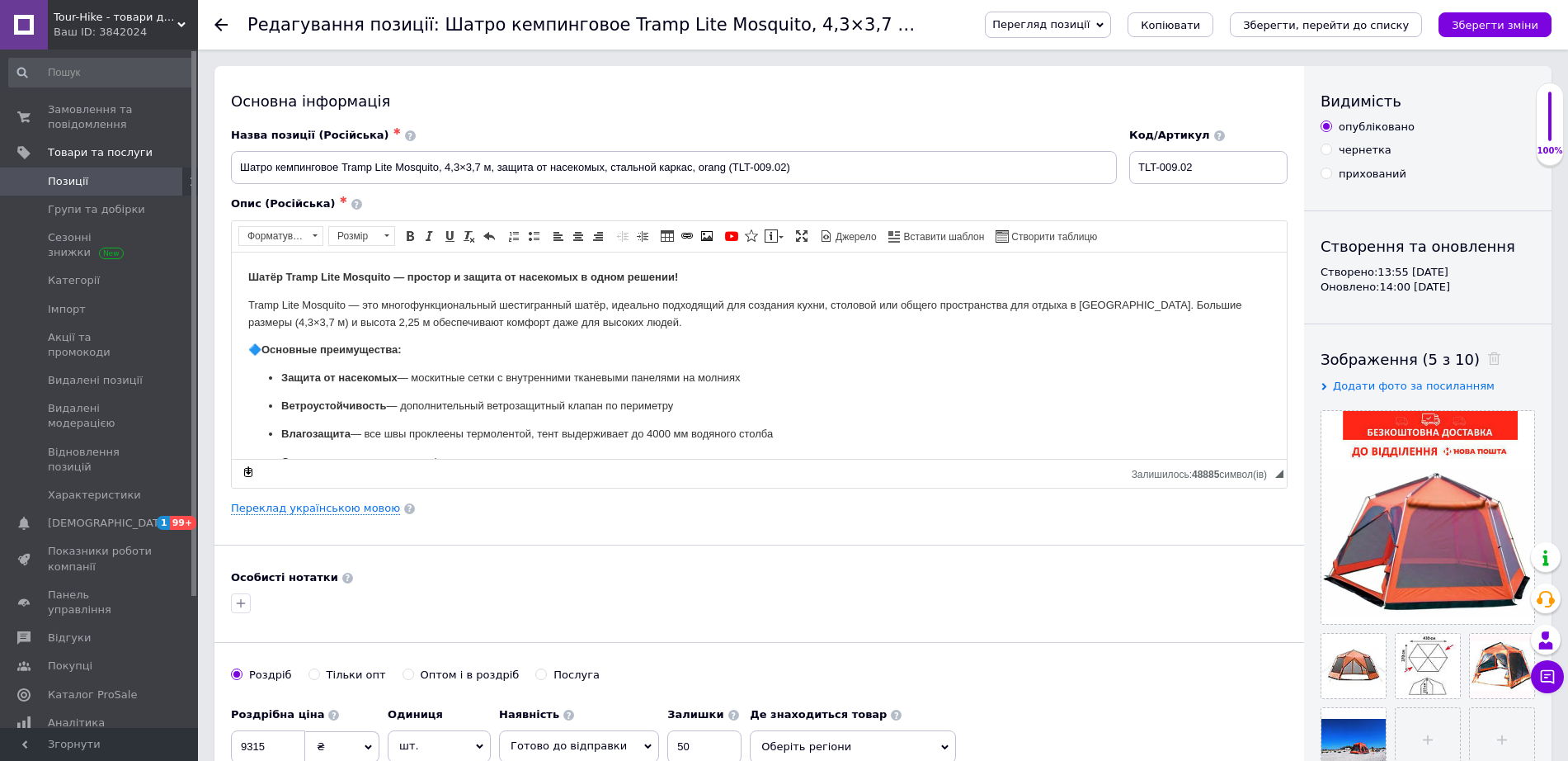
click at [127, 22] on span "Tour-Hike - товари для туризму та активного відпочинку" at bounding box center [115, 17] width 124 height 15
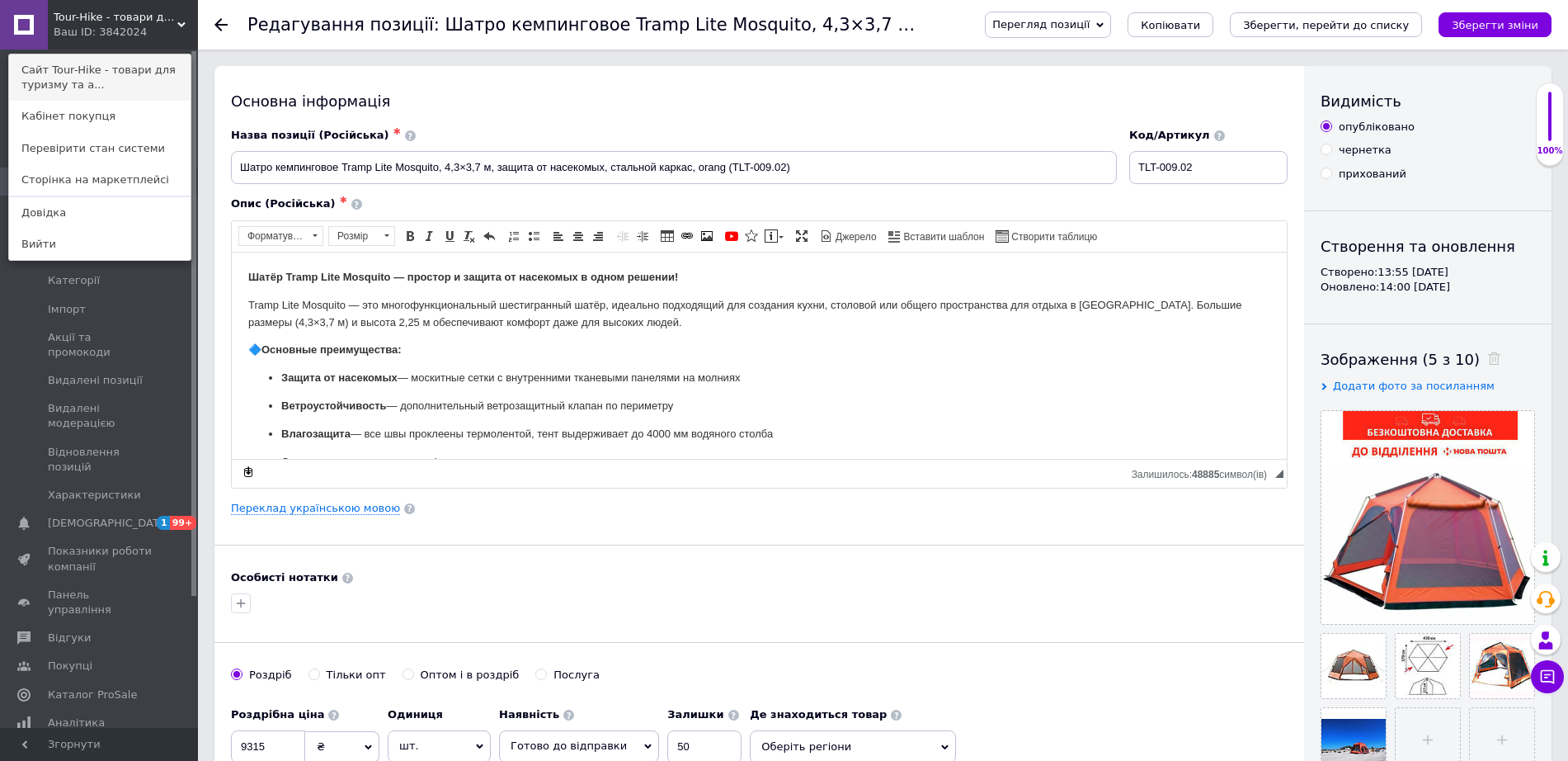
click at [130, 67] on link "Сайт Tour-Hike - товари для туризму та а..." at bounding box center [100, 77] width 182 height 46
